Goal: Use online tool/utility: Utilize a website feature to perform a specific function

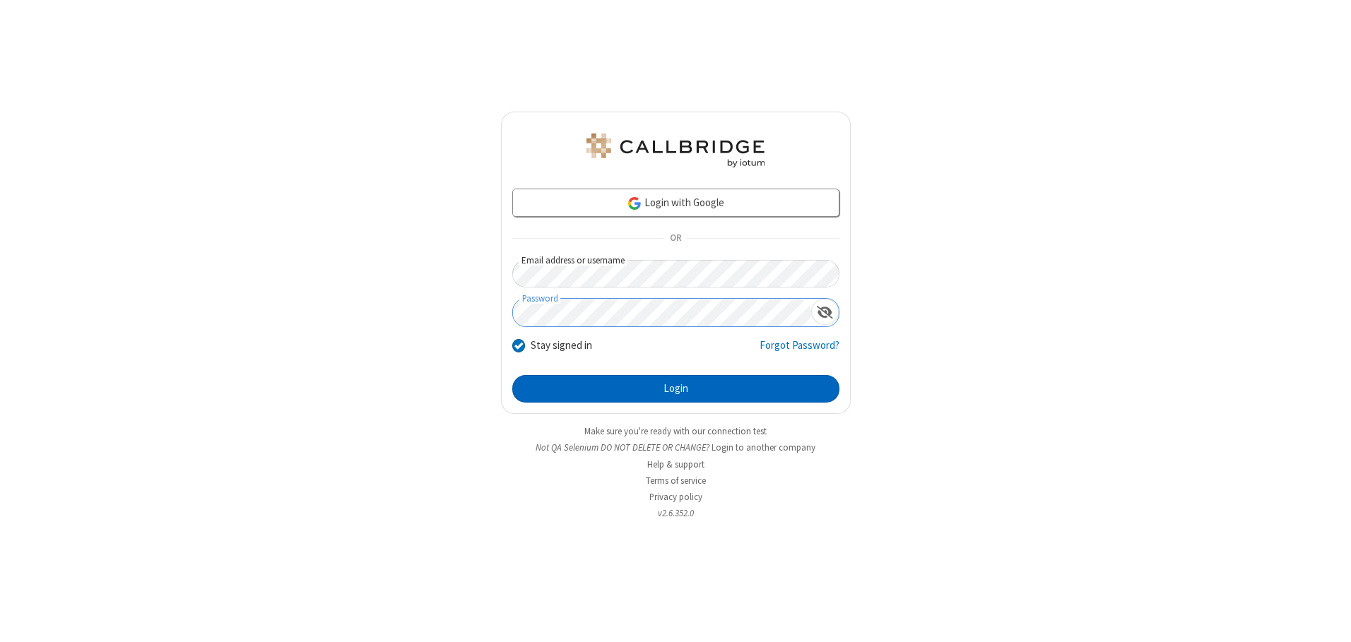
click at [676, 389] on button "Login" at bounding box center [675, 389] width 327 height 28
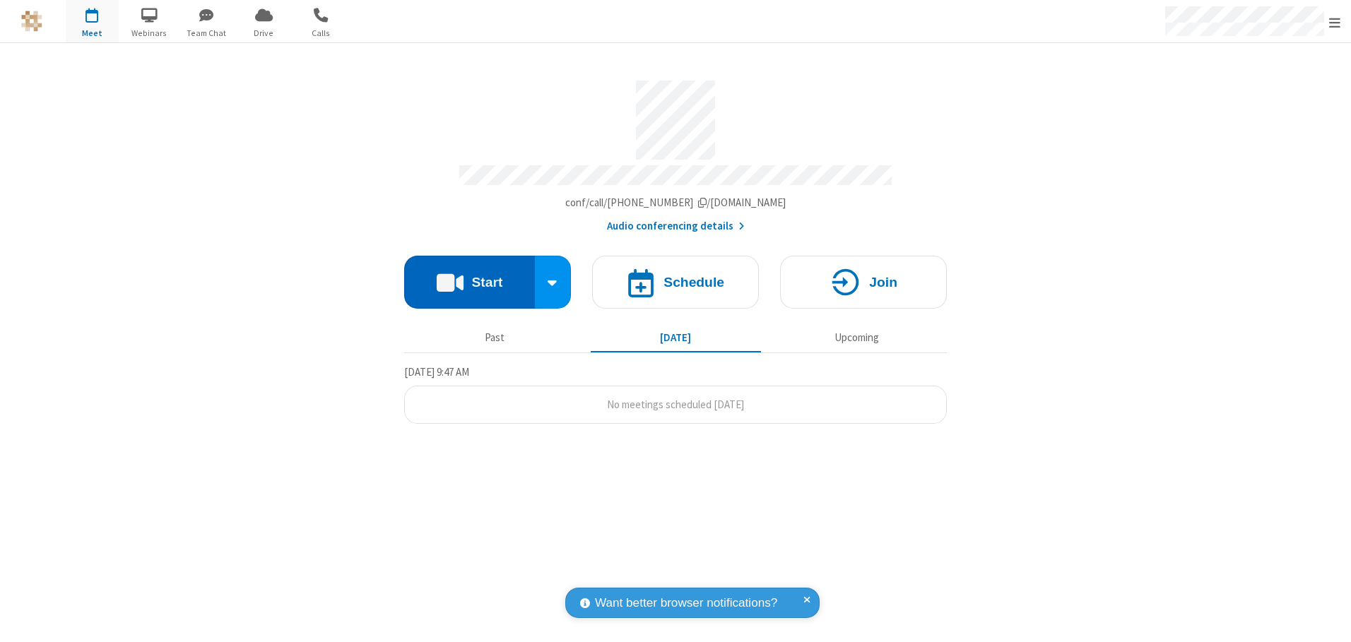
click at [469, 277] on button "Start" at bounding box center [469, 282] width 131 height 53
